Goal: Task Accomplishment & Management: Use online tool/utility

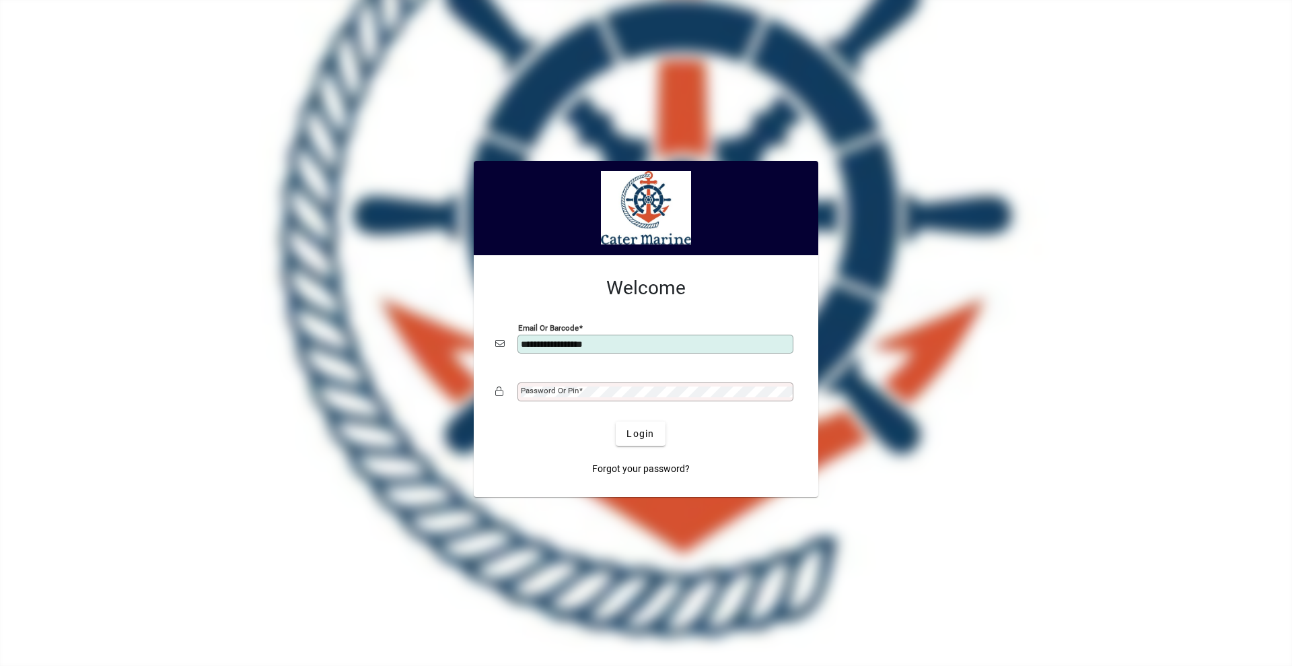
type input "**********"
click at [616, 421] on button "Login" at bounding box center [640, 433] width 49 height 24
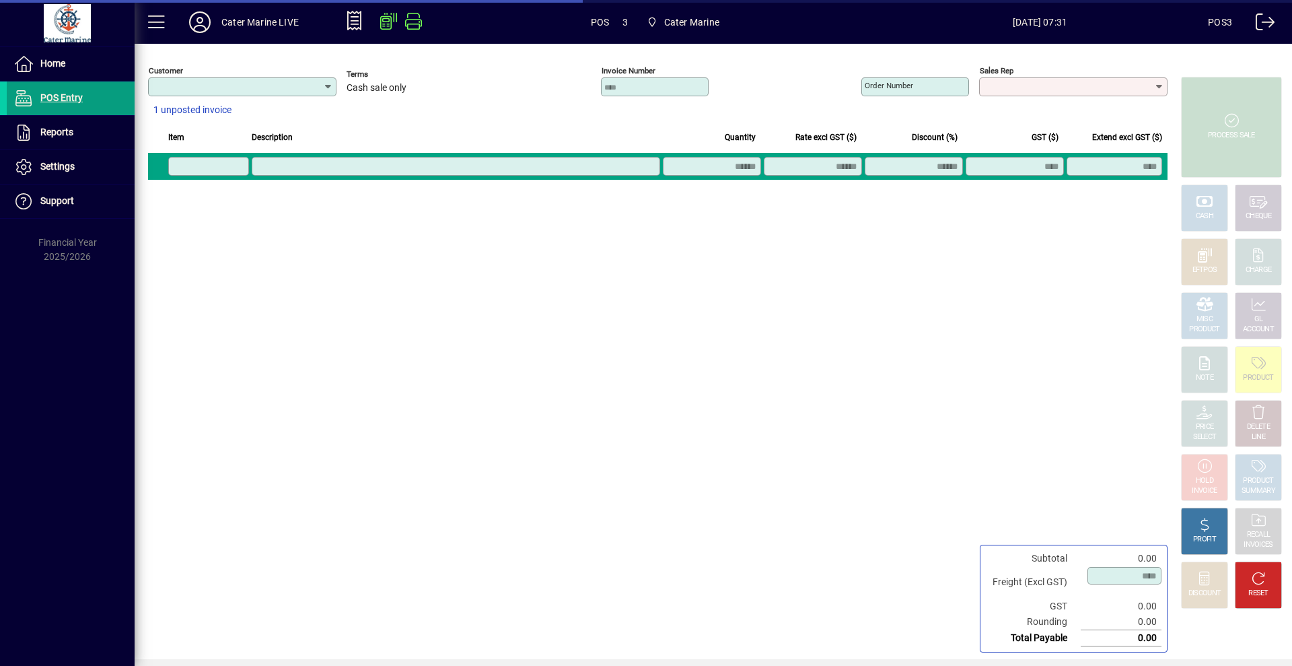
type input "**********"
